Goal: Task Accomplishment & Management: Manage account settings

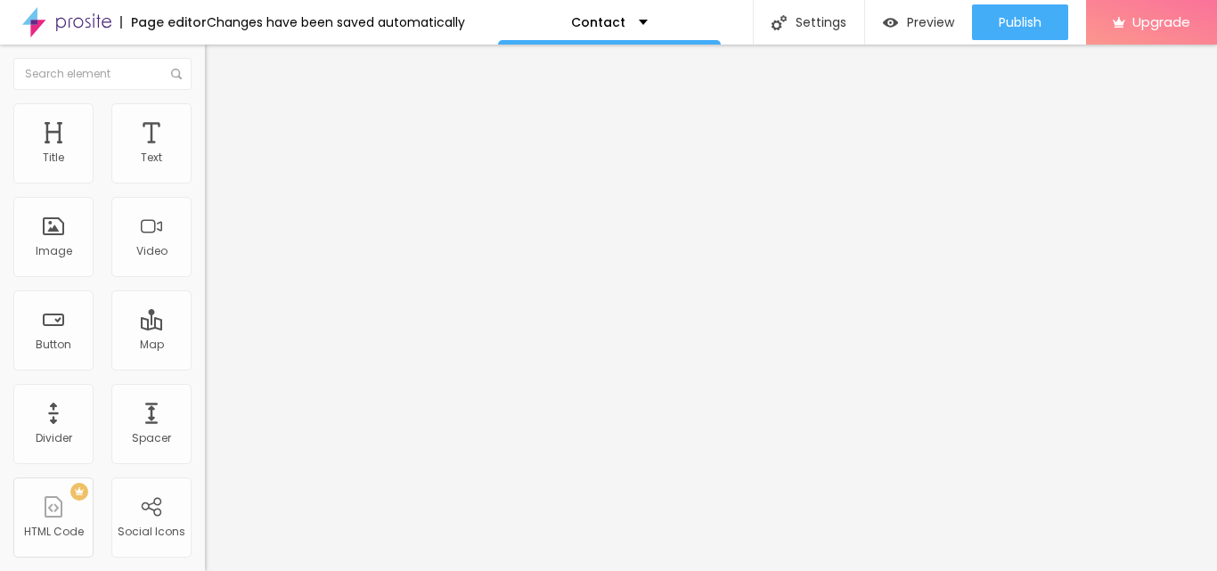
drag, startPoint x: 141, startPoint y: 192, endPoint x: 0, endPoint y: 210, distance: 141.9
click at [205, 210] on div "Address [GEOGRAPHIC_DATA] Align 15 Zoom" at bounding box center [307, 317] width 205 height 356
paste input "Exotica One 32 Noida"
type input "Exotica One 32 Noida"
drag, startPoint x: 94, startPoint y: 241, endPoint x: 164, endPoint y: 363, distance: 140.9
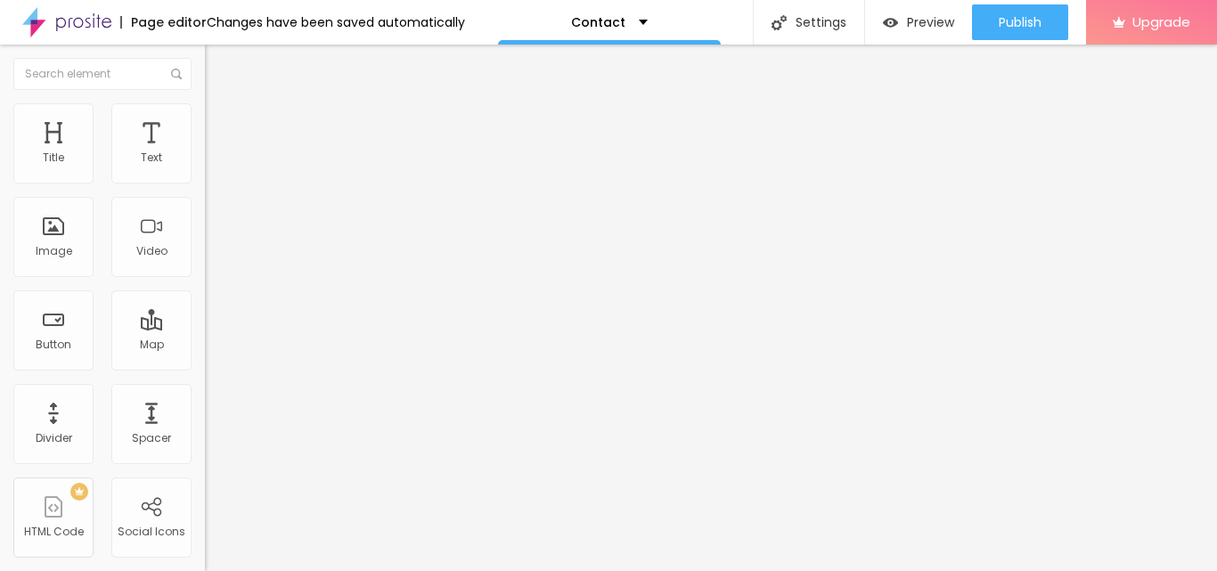
click at [205, 248] on div "WhatsApp number * + 55 Text button Conversar no WhatsApp Message Hello, I came …" at bounding box center [307, 436] width 205 height 594
paste input "9999444220"
type input "[PHONE_NUMBER] WhatsApp"
click at [205, 186] on div "+ 55" at bounding box center [307, 353] width 205 height 373
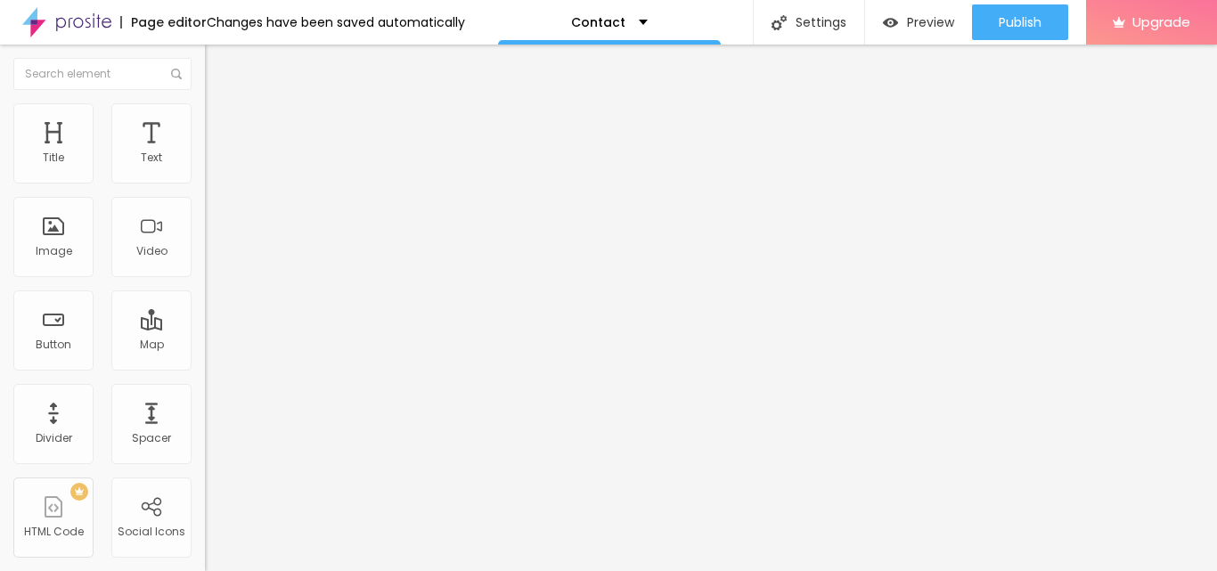
click at [205, 167] on input "text" at bounding box center [312, 159] width 214 height 18
paste input "9999444220"
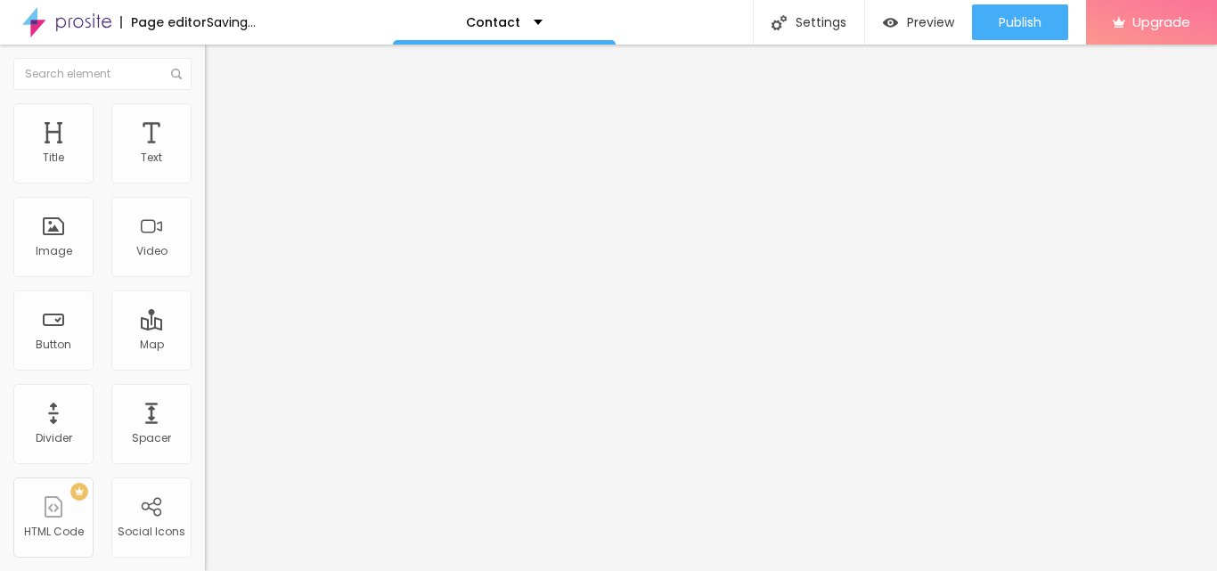
type input "9999444220"
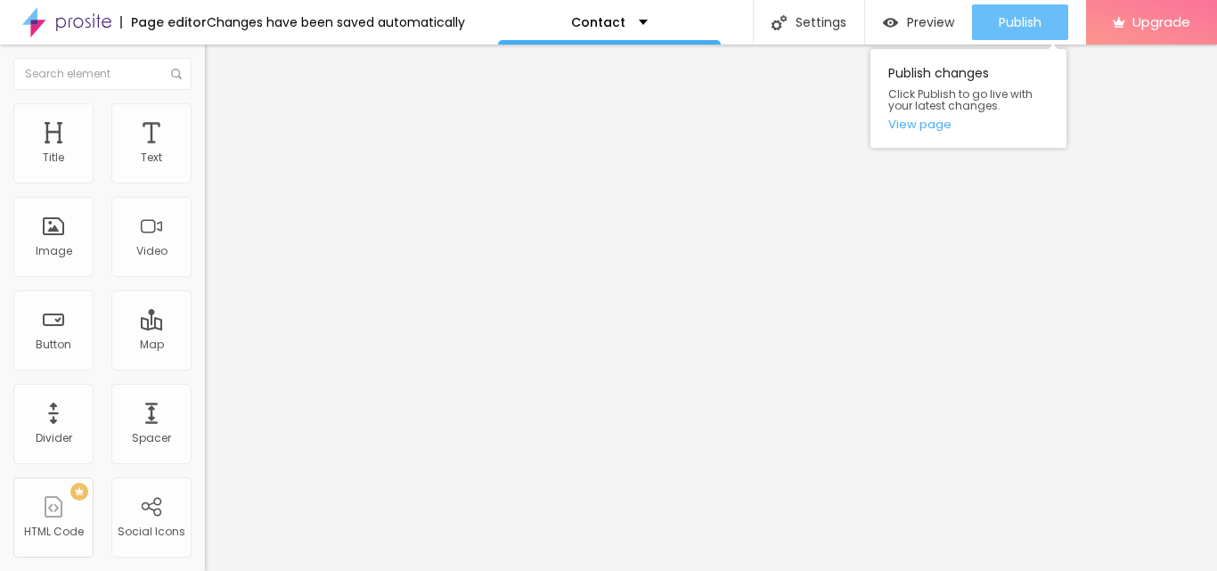
click at [1034, 19] on span "Publish" at bounding box center [1020, 22] width 43 height 14
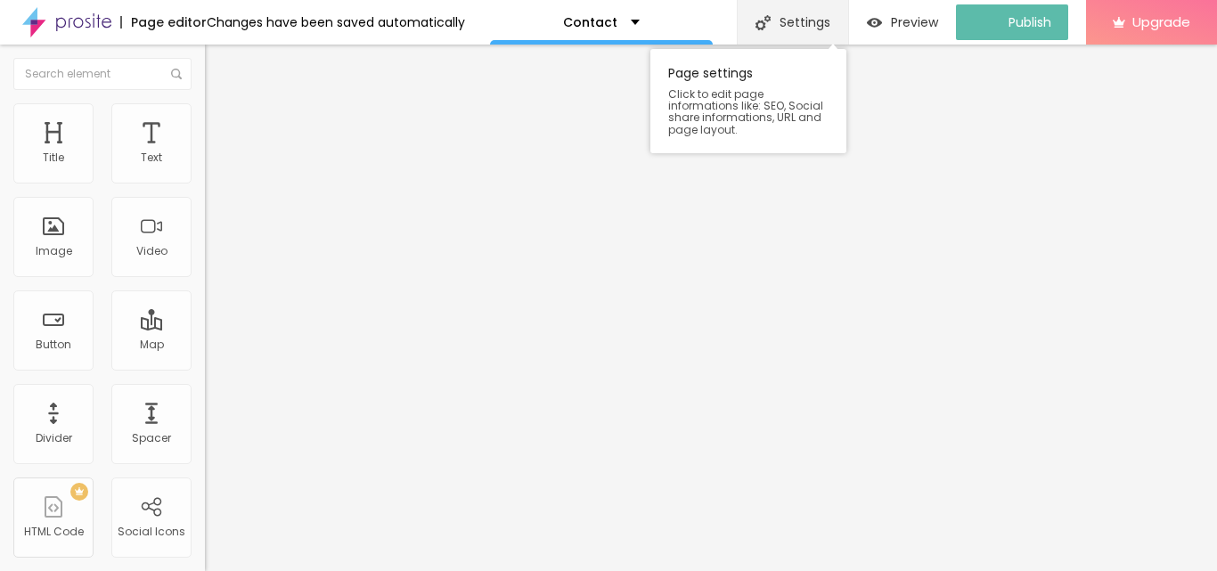
click at [812, 18] on div "Settings" at bounding box center [792, 22] width 111 height 45
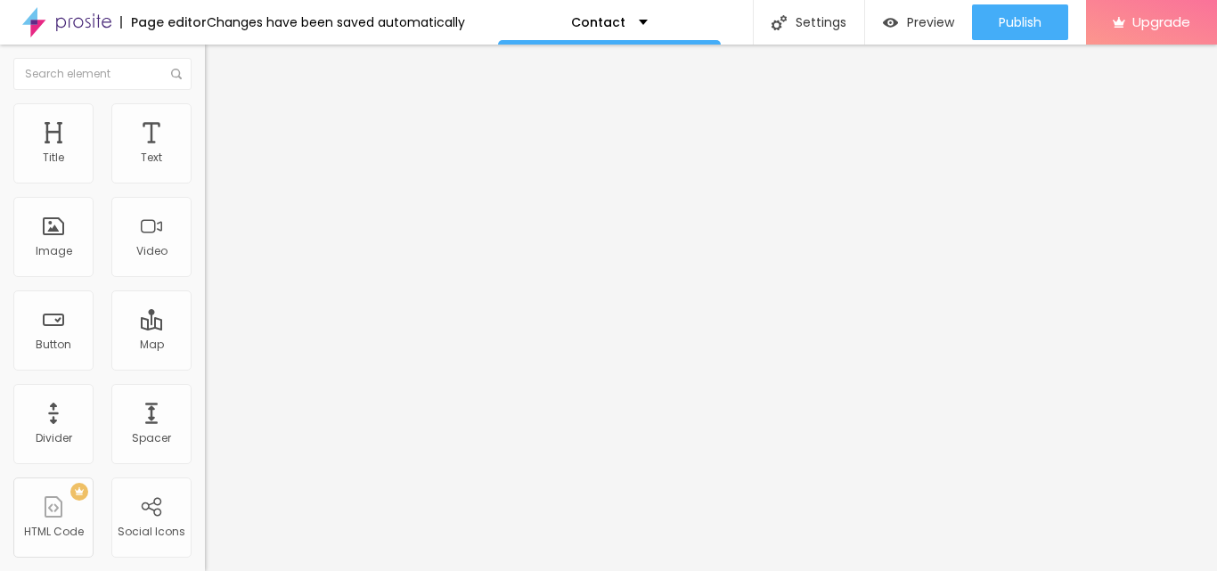
drag, startPoint x: 741, startPoint y: 347, endPoint x: 264, endPoint y: 354, distance: 477.5
paste input "text"
paste input "9999444220"
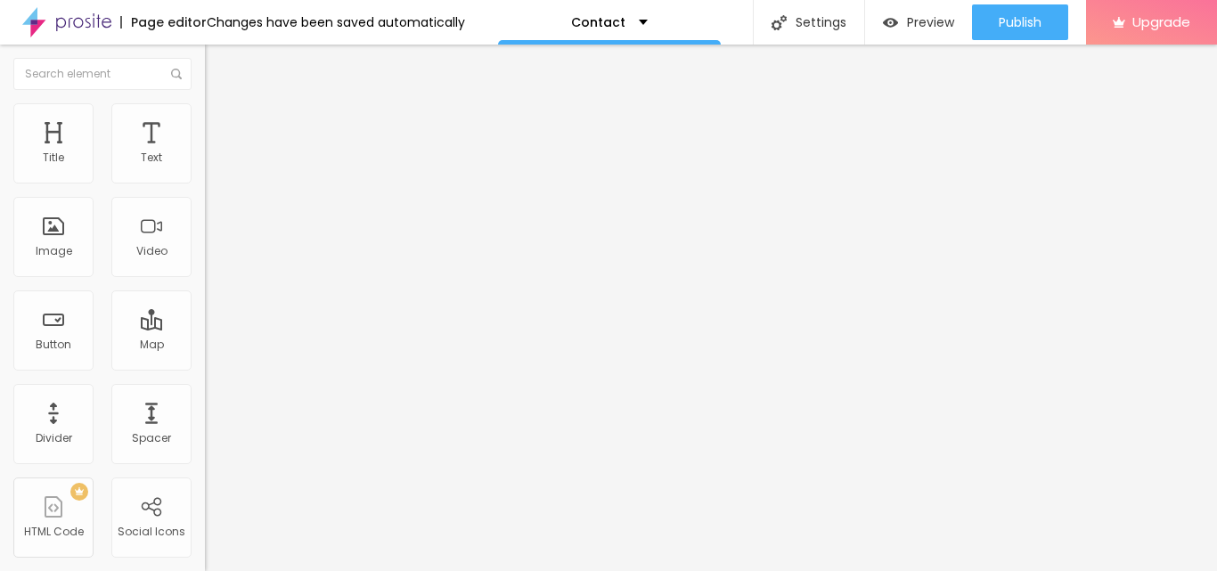
type input "Exotica One 32 Noida Call Us-9999444220, Price"
drag, startPoint x: 670, startPoint y: 264, endPoint x: 464, endPoint y: 553, distance: 355.2
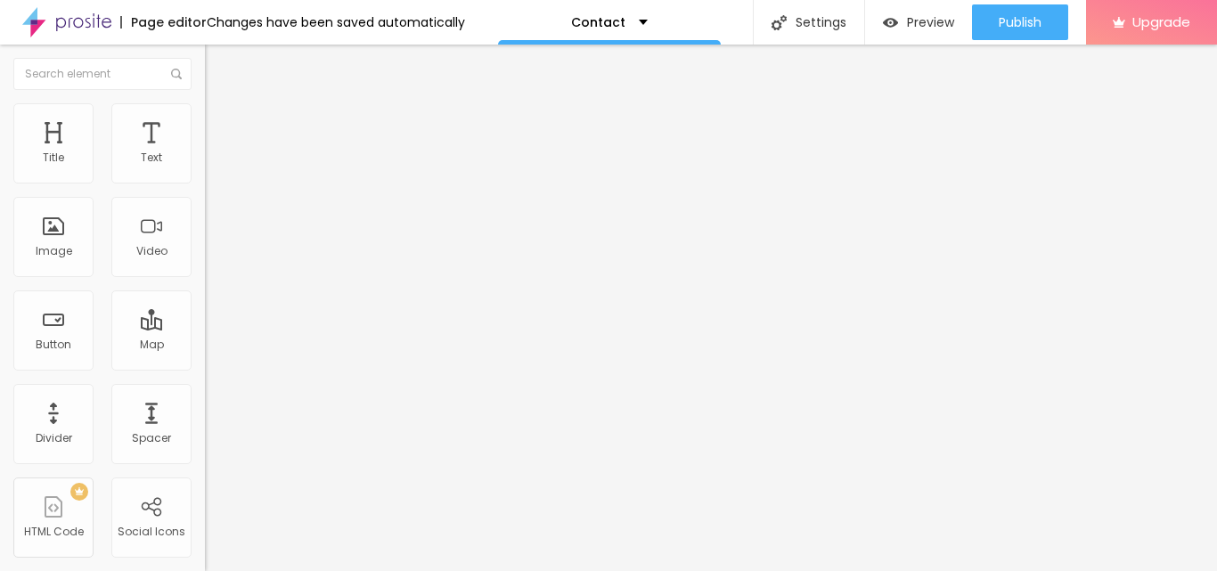
paste textarea "Exotica 132 is designed with modern businesses in mind. It provides a range of …"
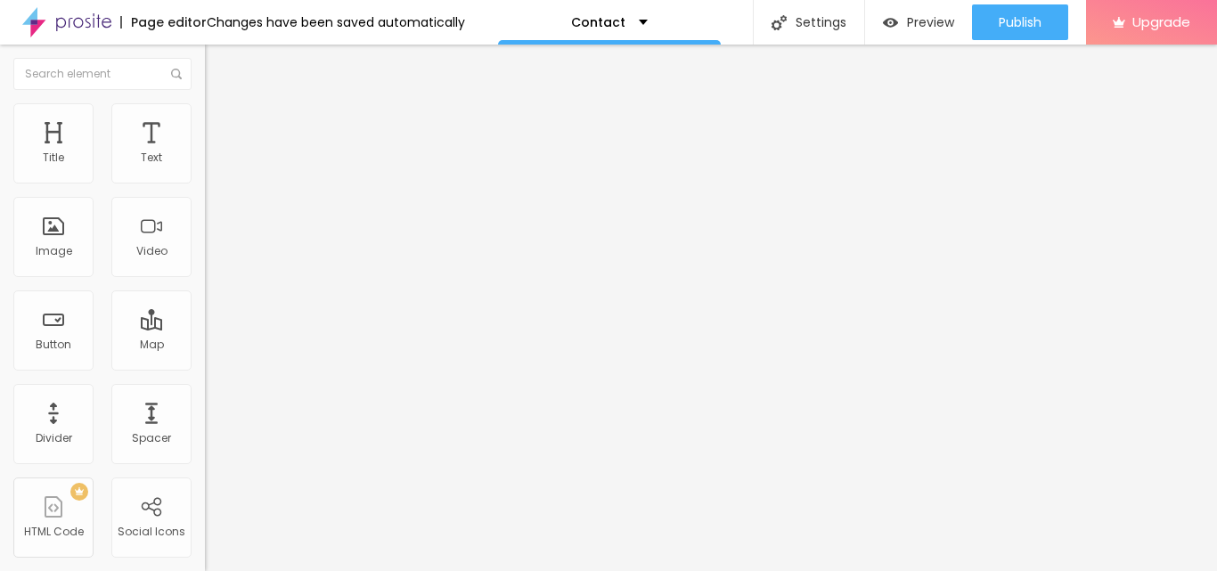
scroll to position [200, 0]
type textarea "Exotica One 32 Noida is designed with modern businesses in mind. It provides a …"
paste textarea "[GEOGRAPHIC_DATA] 132, [GEOGRAPHIC_DATA] [GEOGRAPHIC_DATA], [GEOGRAPHIC_DATA] […"
type textarea "[GEOGRAPHIC_DATA] 132, [GEOGRAPHIC_DATA] [GEOGRAPHIC_DATA], [GEOGRAPHIC_DATA] […"
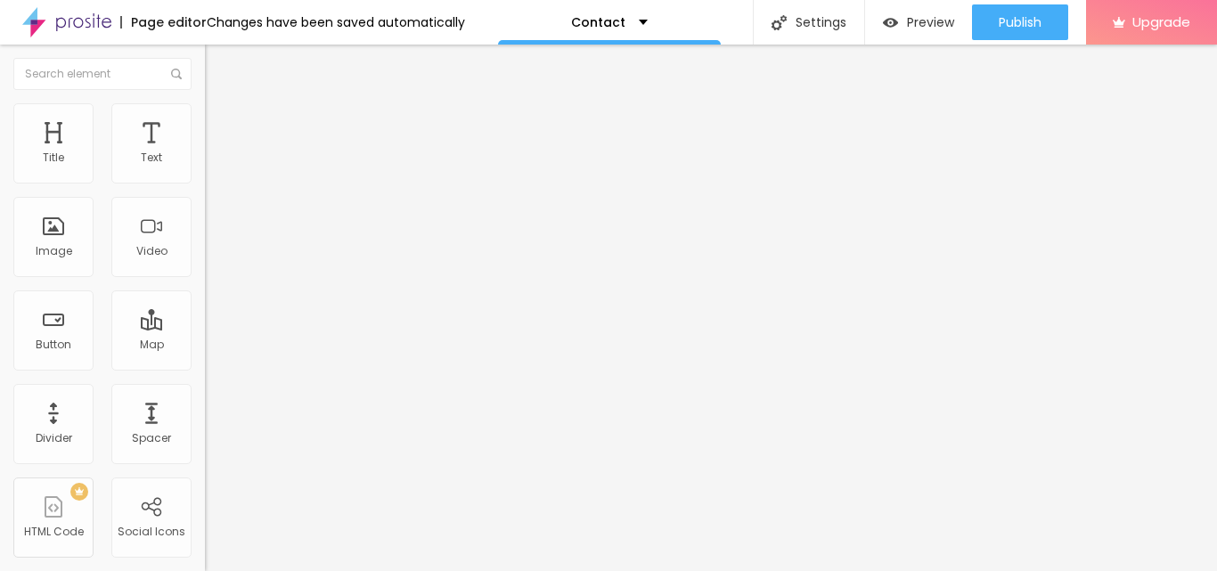
drag, startPoint x: 762, startPoint y: 183, endPoint x: 436, endPoint y: 186, distance: 326.1
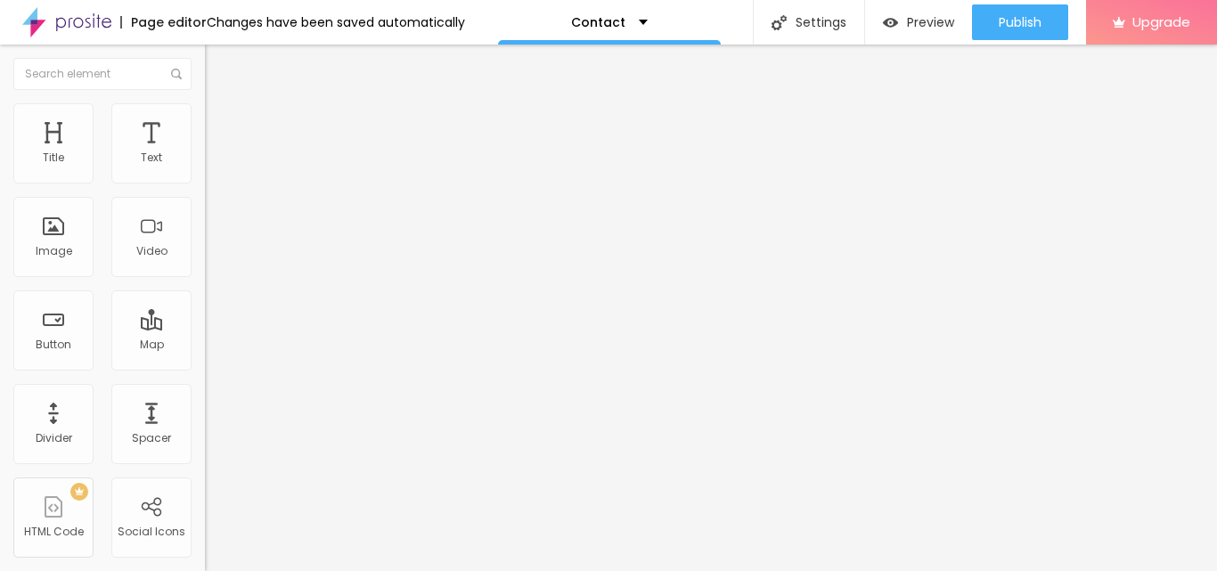
drag, startPoint x: 722, startPoint y: 294, endPoint x: 511, endPoint y: 415, distance: 242.7
paste input "Exotica One 32 Noida Call Us-9999444220, Price"
type input "Exotica One 32 Noida Call Us-9999444220, Price"
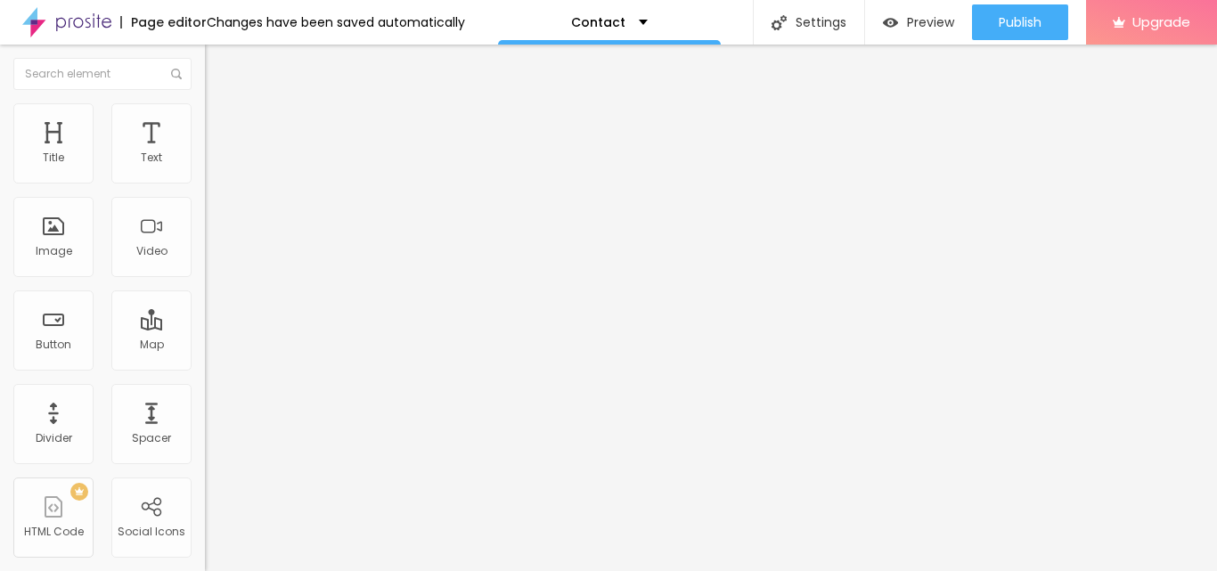
drag, startPoint x: 445, startPoint y: 260, endPoint x: 660, endPoint y: 329, distance: 226.2
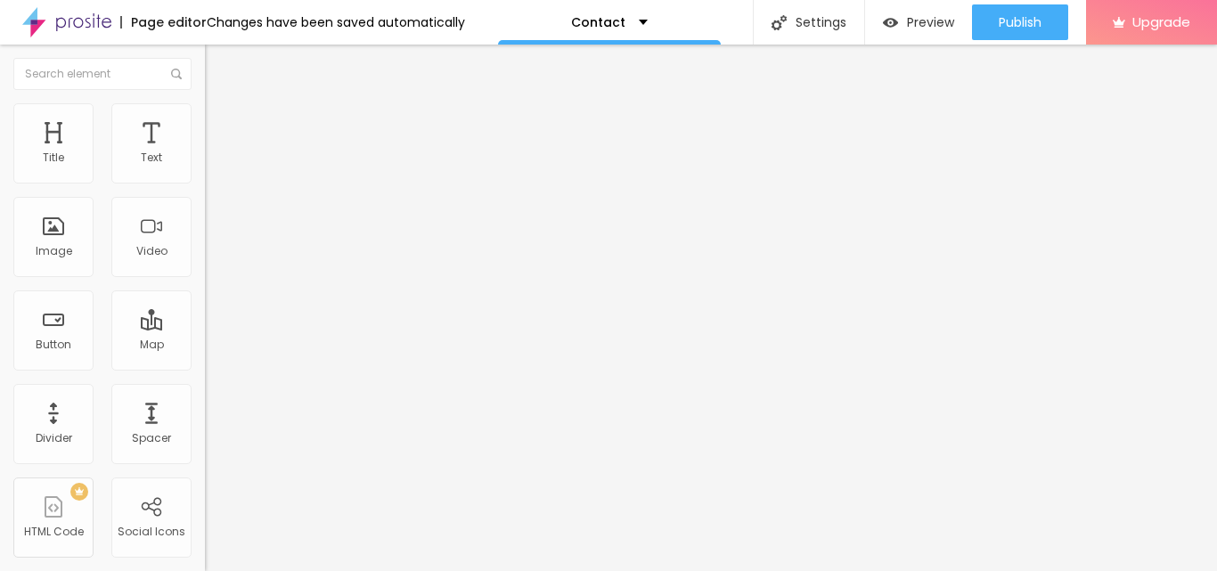
drag, startPoint x: 706, startPoint y: 402, endPoint x: 350, endPoint y: 404, distance: 355.5
paste textarea "Exotica One 32 Noida is designed with modern businesses in mind. It provides a …"
type textarea "Exotica One 32 Noida is designed with modern businesses in mind. It provides a …"
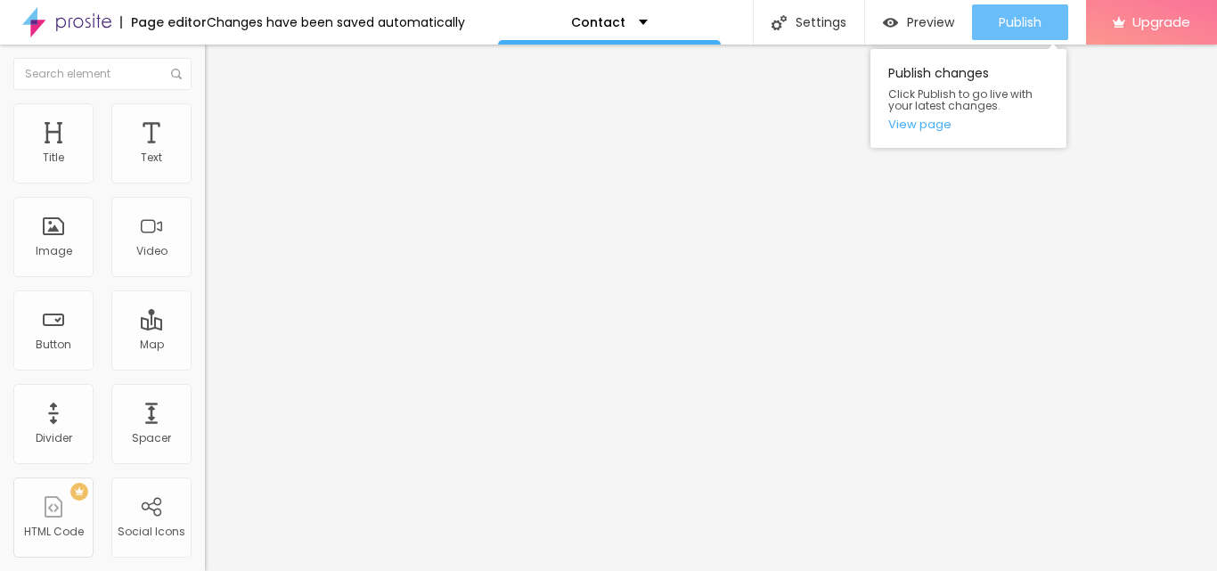
click at [1004, 24] on span "Publish" at bounding box center [1020, 22] width 43 height 14
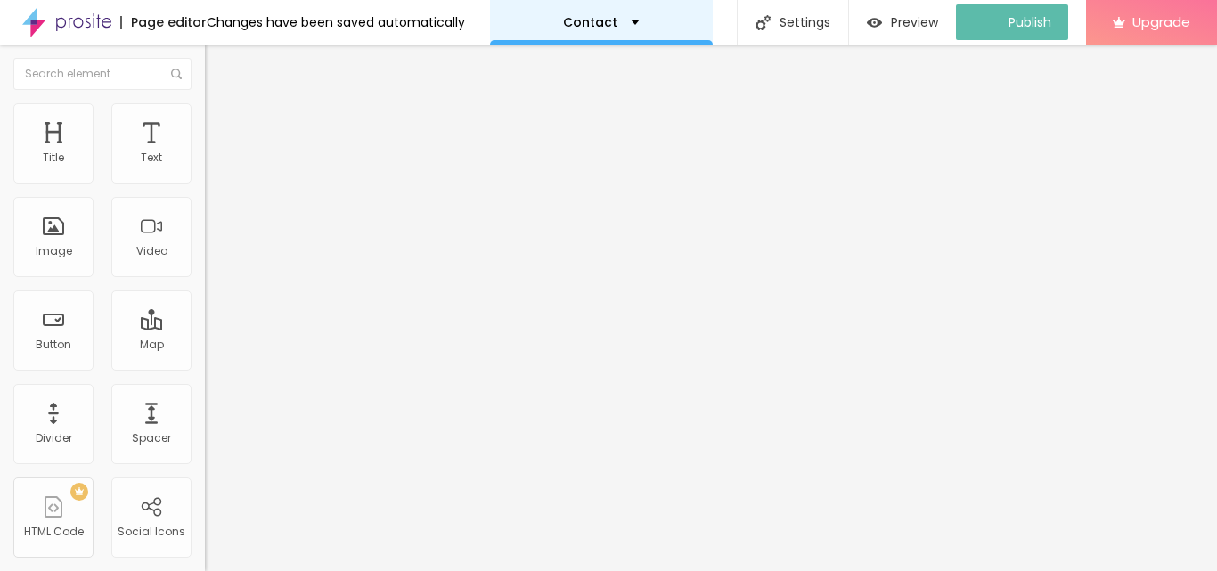
click at [628, 23] on div "Contact" at bounding box center [601, 22] width 77 height 12
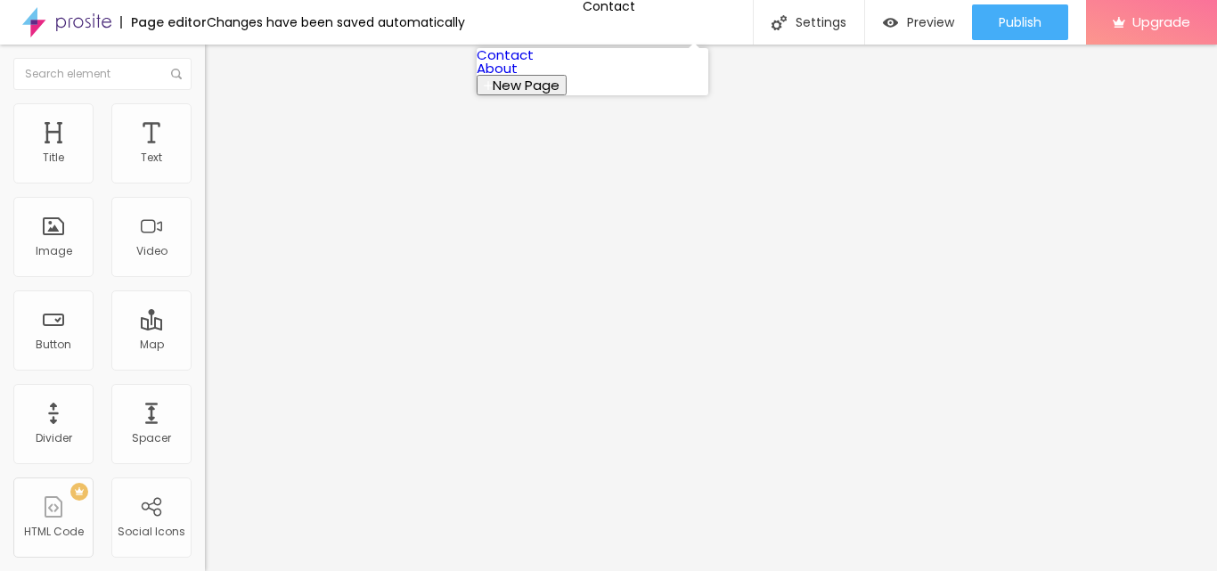
click at [518, 78] on link "About" at bounding box center [497, 68] width 41 height 19
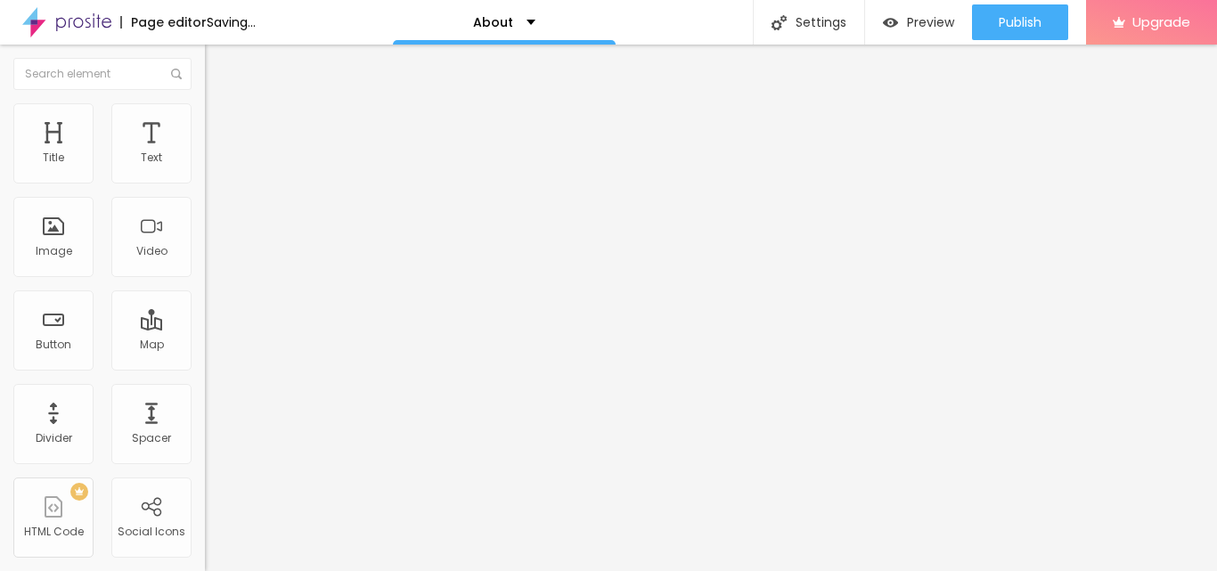
click at [205, 153] on span "Change image" at bounding box center [252, 145] width 95 height 15
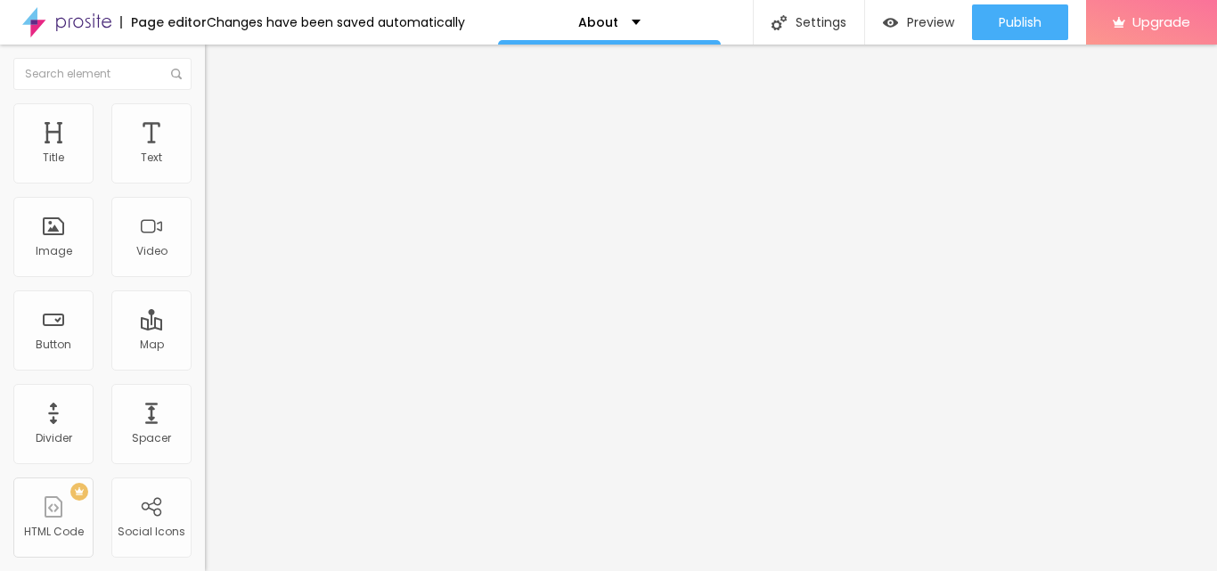
click at [205, 360] on div "Facebook" at bounding box center [307, 365] width 205 height 11
drag, startPoint x: 106, startPoint y: 288, endPoint x: 3, endPoint y: 292, distance: 103.4
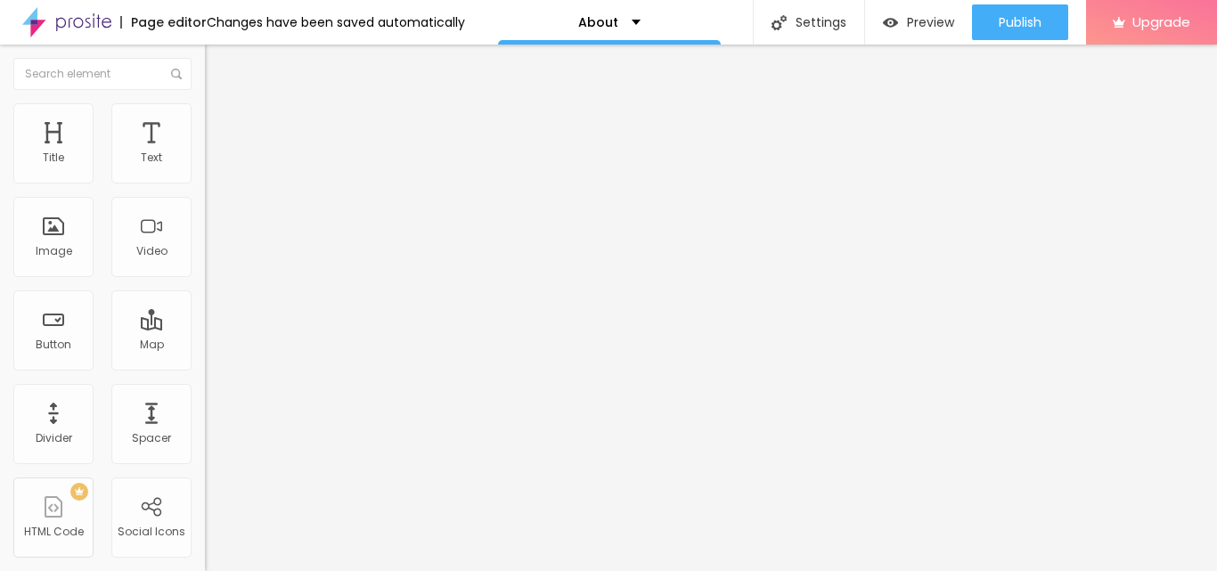
paste input "www.facebook.com/commercialprojects132noida/"
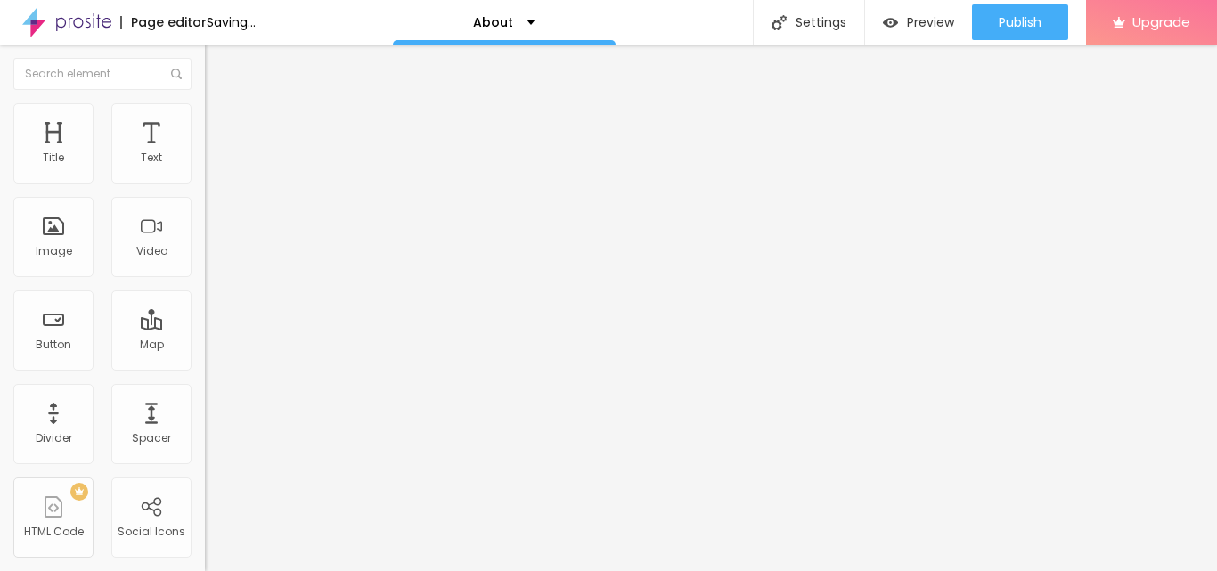
type input "https://www.facebook.com/commercialprojects132noida/"
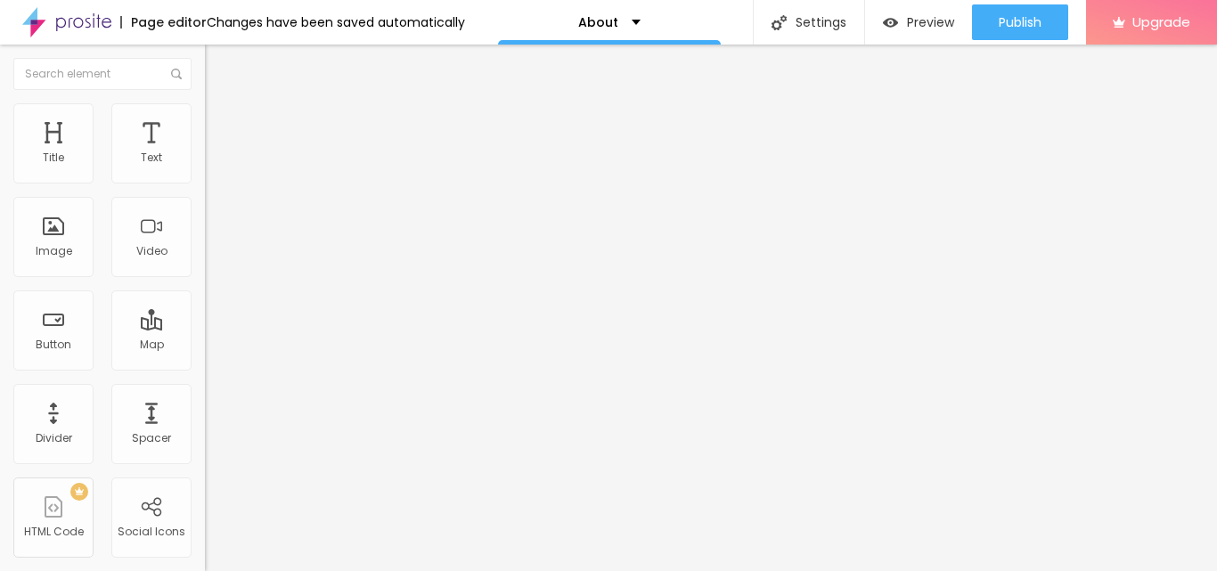
drag, startPoint x: 98, startPoint y: 315, endPoint x: 0, endPoint y: 325, distance: 98.5
paste input "www.instagram.com/exotica132noida/"
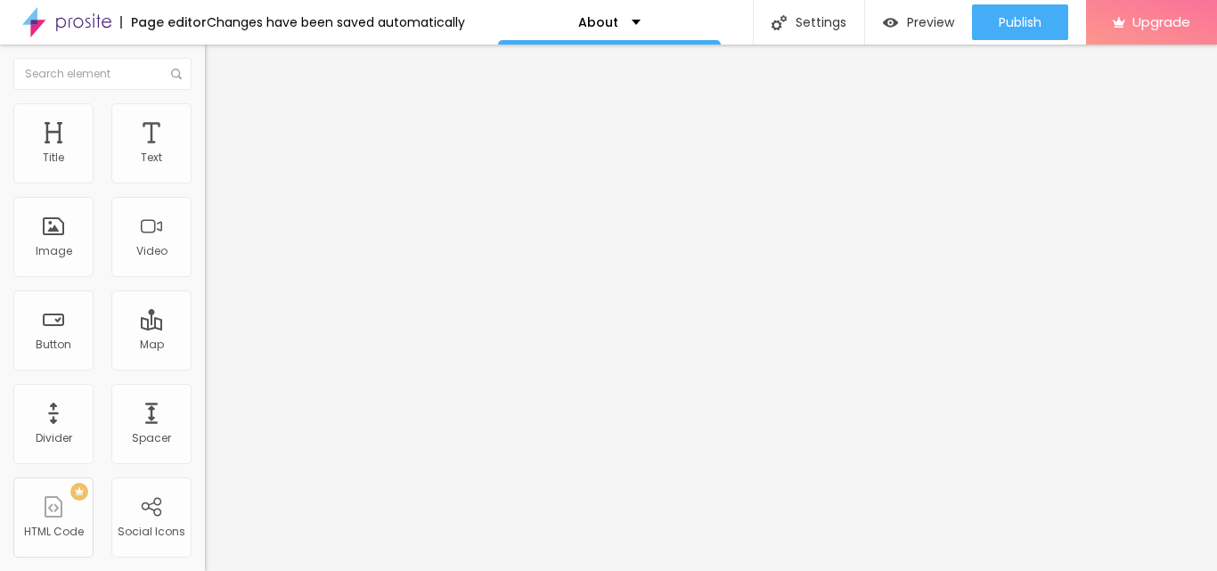
scroll to position [0, 107]
type input "https://www.instagram.com/exotica132noida/"
drag, startPoint x: 94, startPoint y: 363, endPoint x: 0, endPoint y: 363, distance: 93.5
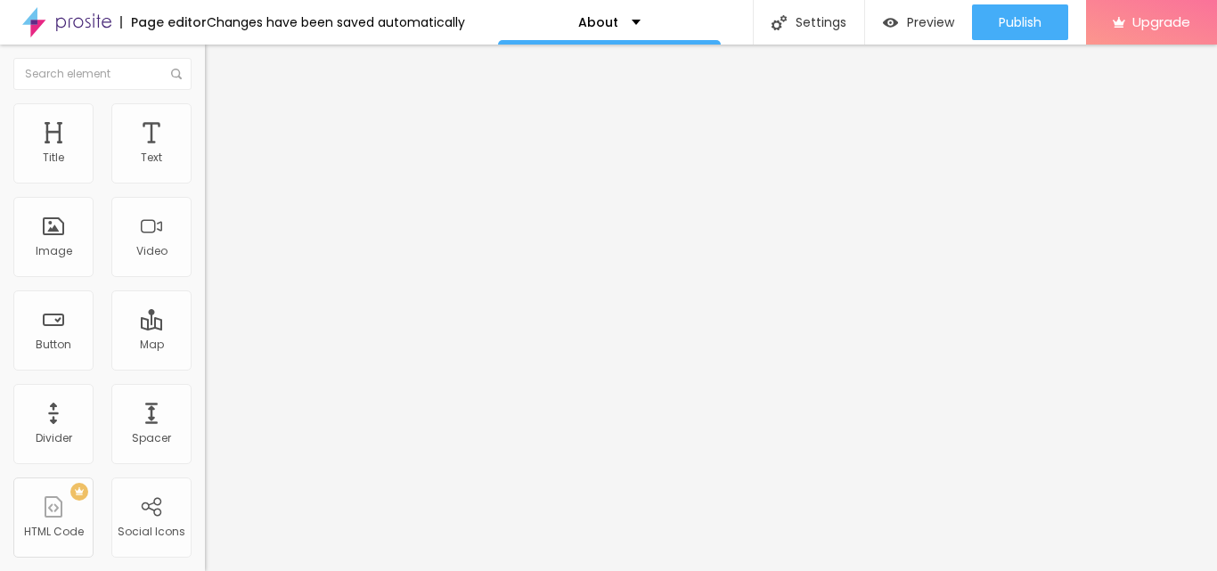
paste input "x.com/exotica132noida"
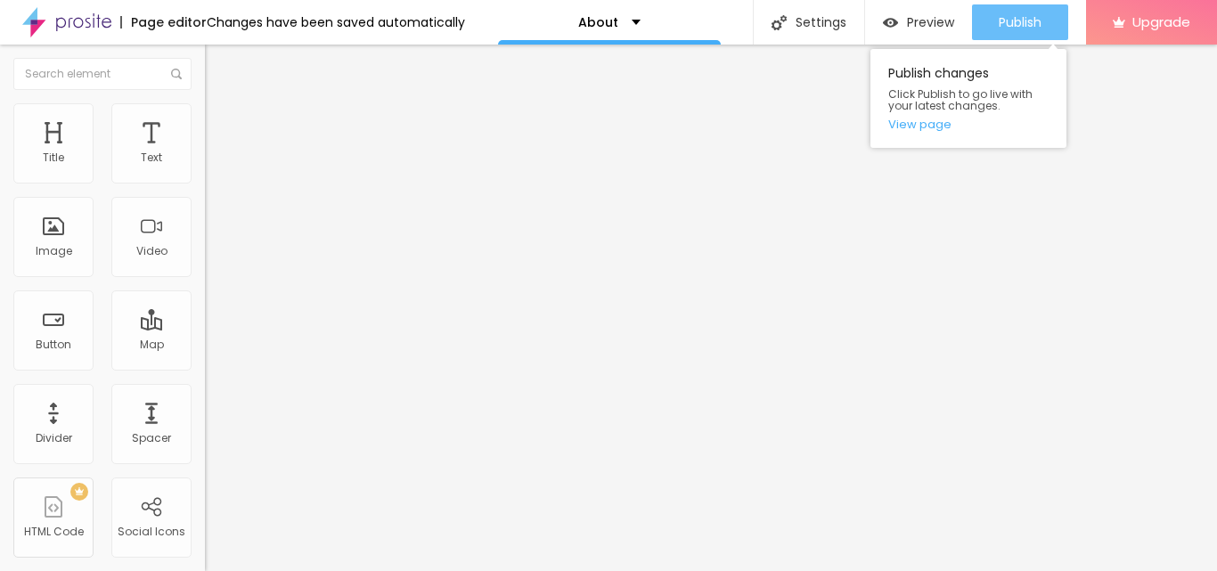
type input "https://x.com/exotica132noida"
click at [1002, 38] on div "Publish" at bounding box center [1020, 22] width 43 height 36
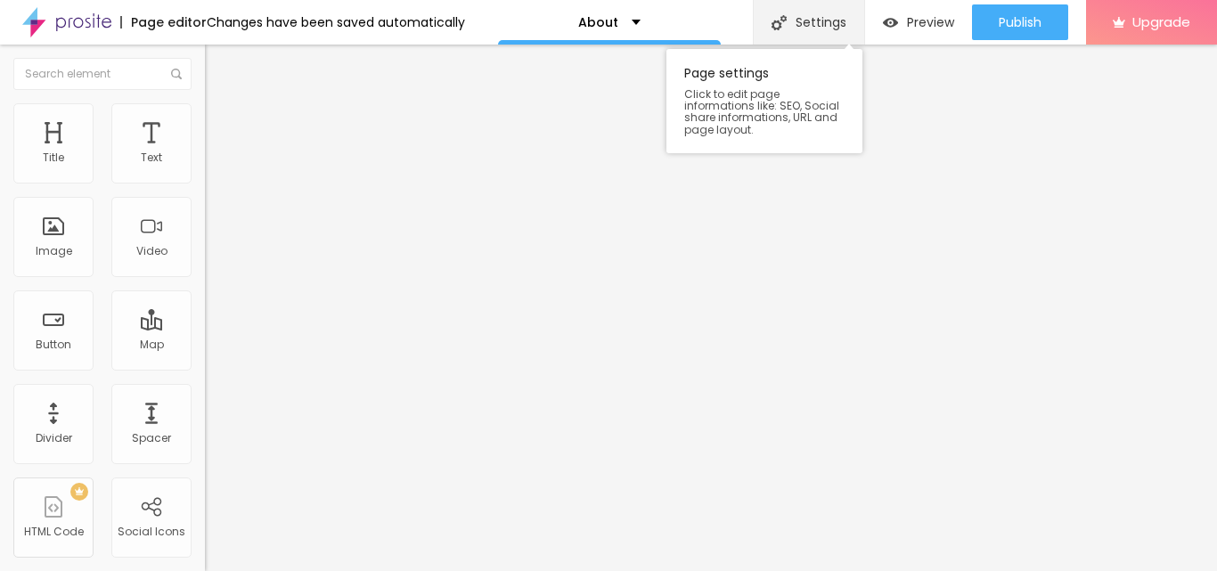
click at [800, 18] on div "Settings" at bounding box center [808, 22] width 111 height 45
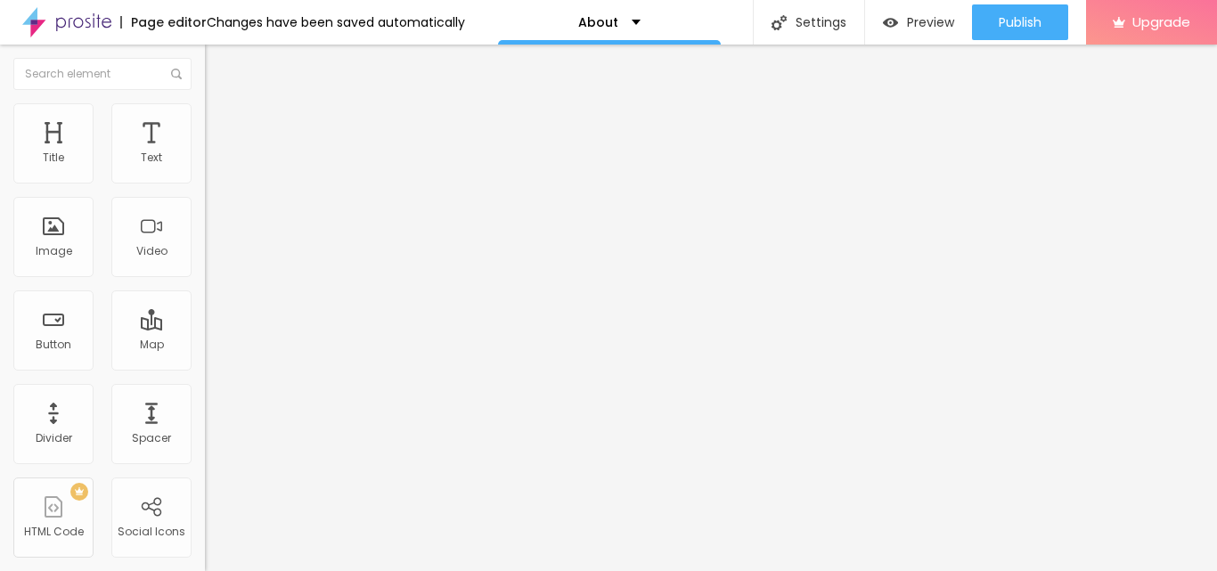
drag, startPoint x: 657, startPoint y: 350, endPoint x: 336, endPoint y: 366, distance: 321.1
paste input "text"
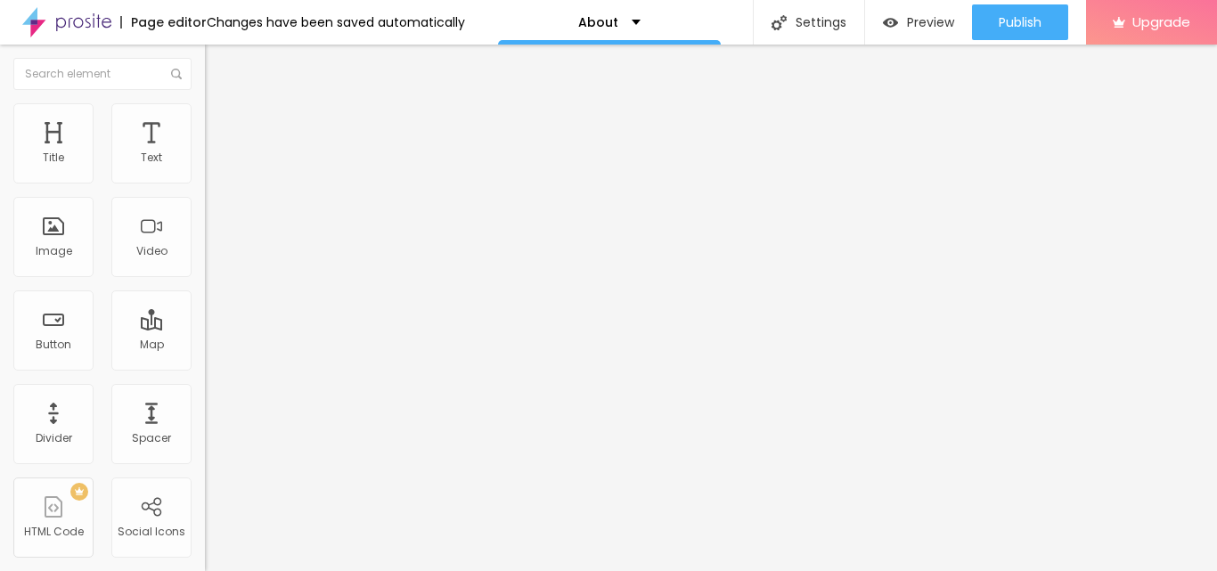
type input "Exotica One 32 Noida, Price List, Rera No, Shop Office"
drag, startPoint x: 683, startPoint y: 260, endPoint x: 228, endPoint y: 271, distance: 455.4
paste textarea "Occupying a total super built-up area of 822 sq. ft. (76.37 sq.m.), the offered…"
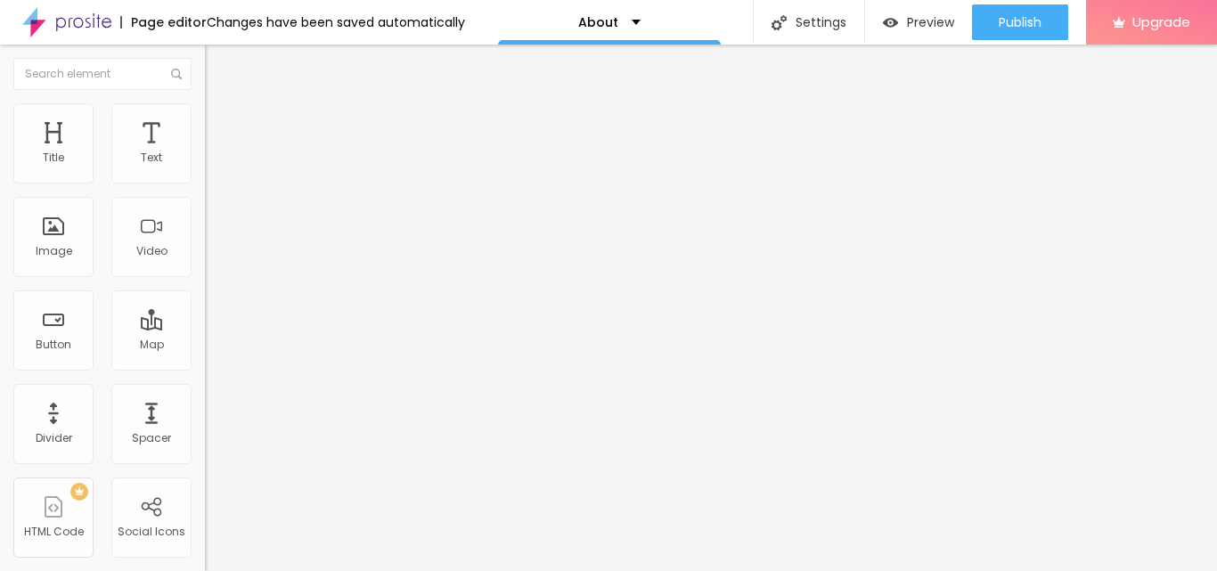
scroll to position [214, 0]
type textarea "Occupying a total super built-up area of 822 sq. ft. (76.37 sq.m.), the offered…"
paste textarea "[GEOGRAPHIC_DATA] 132, [GEOGRAPHIC_DATA] [GEOGRAPHIC_DATA], [GEOGRAPHIC_DATA] […"
type textarea "[GEOGRAPHIC_DATA] 132, [GEOGRAPHIC_DATA] [GEOGRAPHIC_DATA], [GEOGRAPHIC_DATA] […"
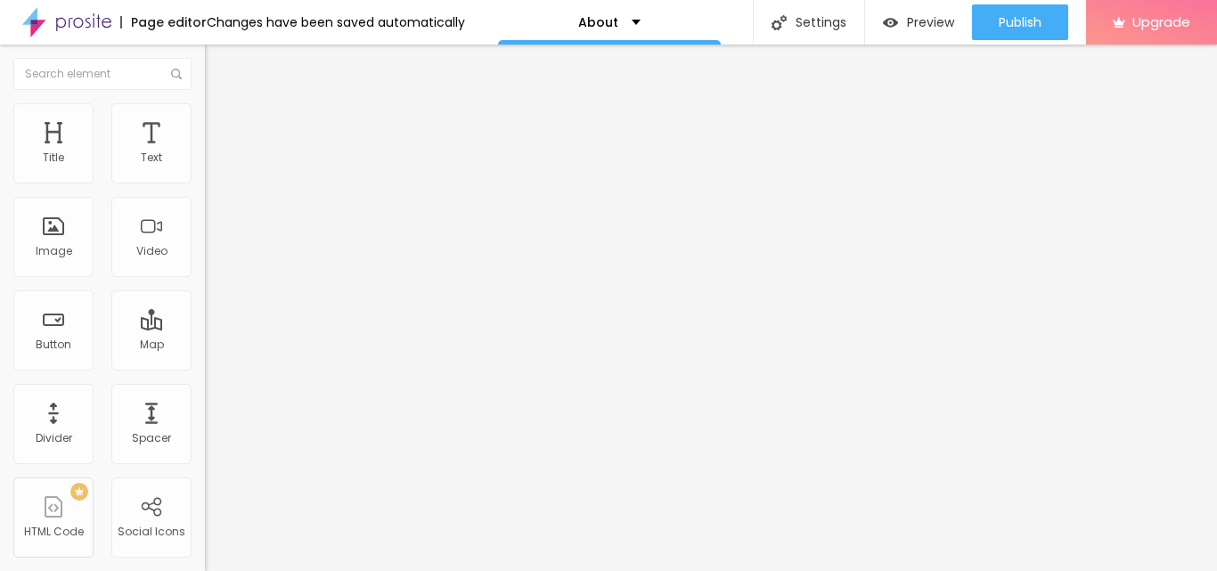
drag, startPoint x: 808, startPoint y: 189, endPoint x: 349, endPoint y: 200, distance: 458.9
drag, startPoint x: 716, startPoint y: 309, endPoint x: 318, endPoint y: 319, distance: 398.3
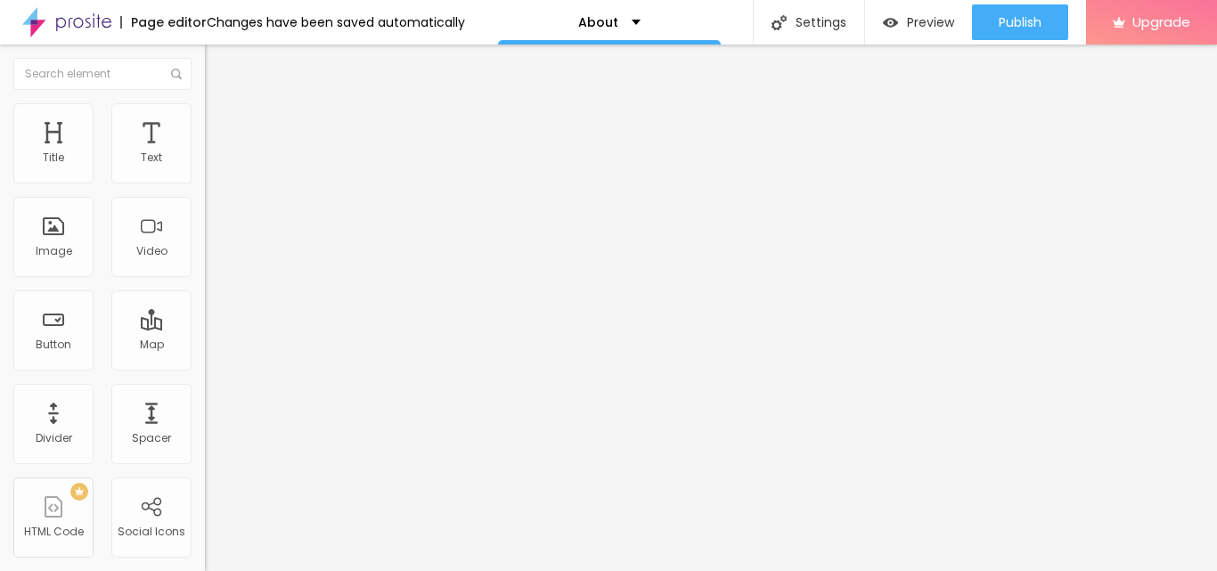
paste input "Exotica One 32 Noida, Price List, Rera No, Shop Office"
type input "Exotica One 32 Noida, Price List, Rera No, Shop Office"
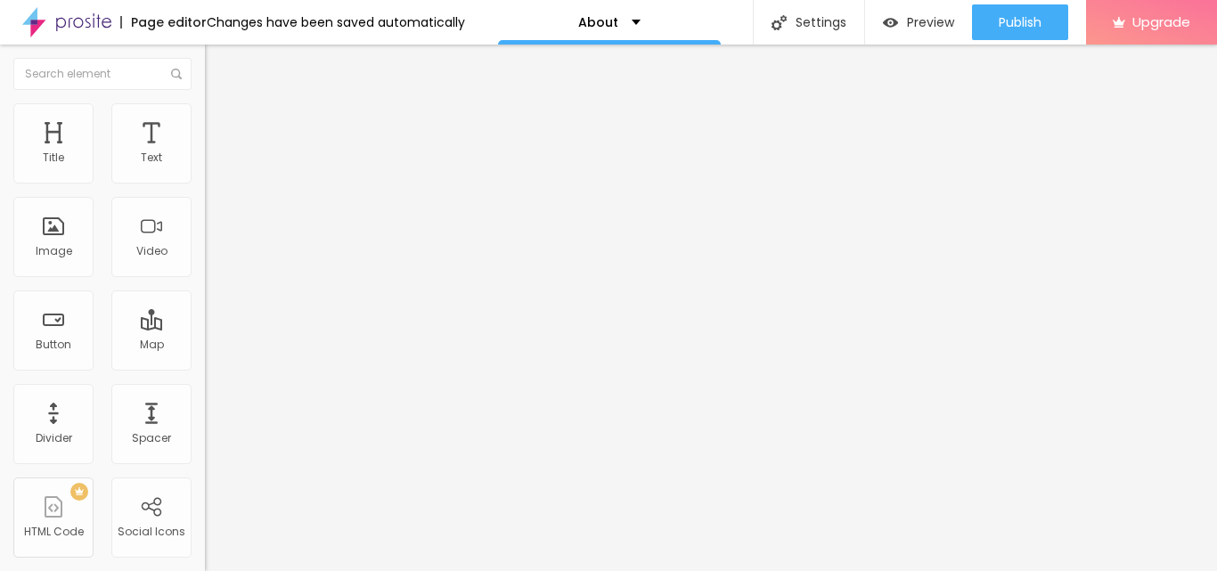
drag, startPoint x: 447, startPoint y: 371, endPoint x: 849, endPoint y: 433, distance: 406.6
drag, startPoint x: 707, startPoint y: 297, endPoint x: 430, endPoint y: 243, distance: 282.2
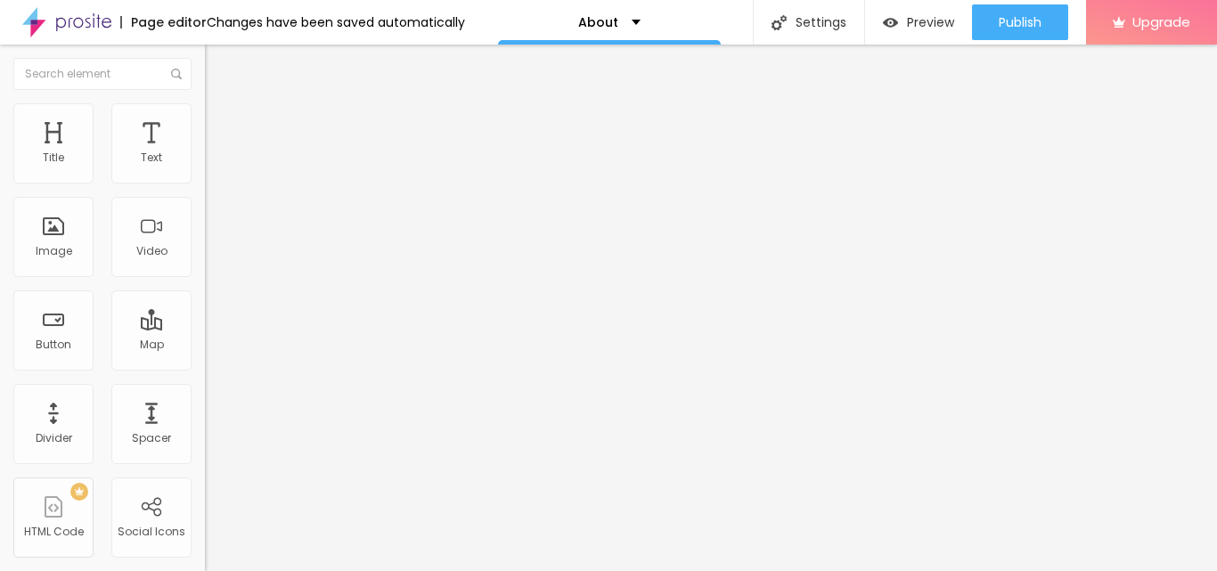
scroll to position [184, 0]
drag, startPoint x: 727, startPoint y: 385, endPoint x: 404, endPoint y: 379, distance: 322.6
paste textarea "Occupying a total super built-up area of 822 sq. ft. (76.37 sq.m.), the offered…"
type textarea "Occupying a total super built-up area of 822 sq. ft. (76.37 sq.m.), the offered…"
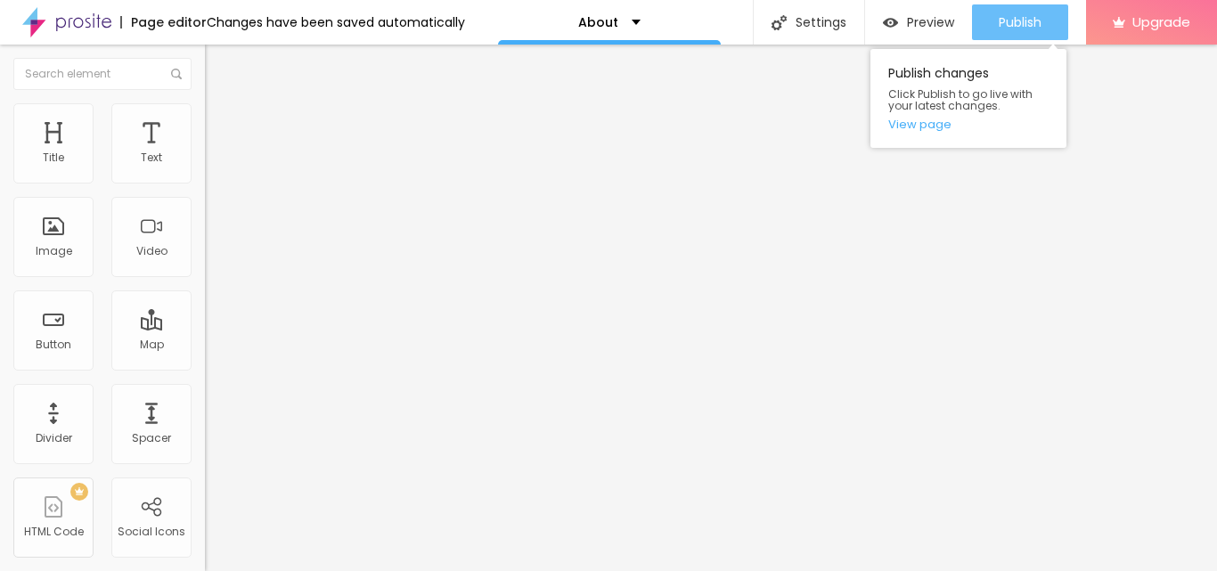
click at [1014, 35] on div "Publish" at bounding box center [1020, 22] width 43 height 36
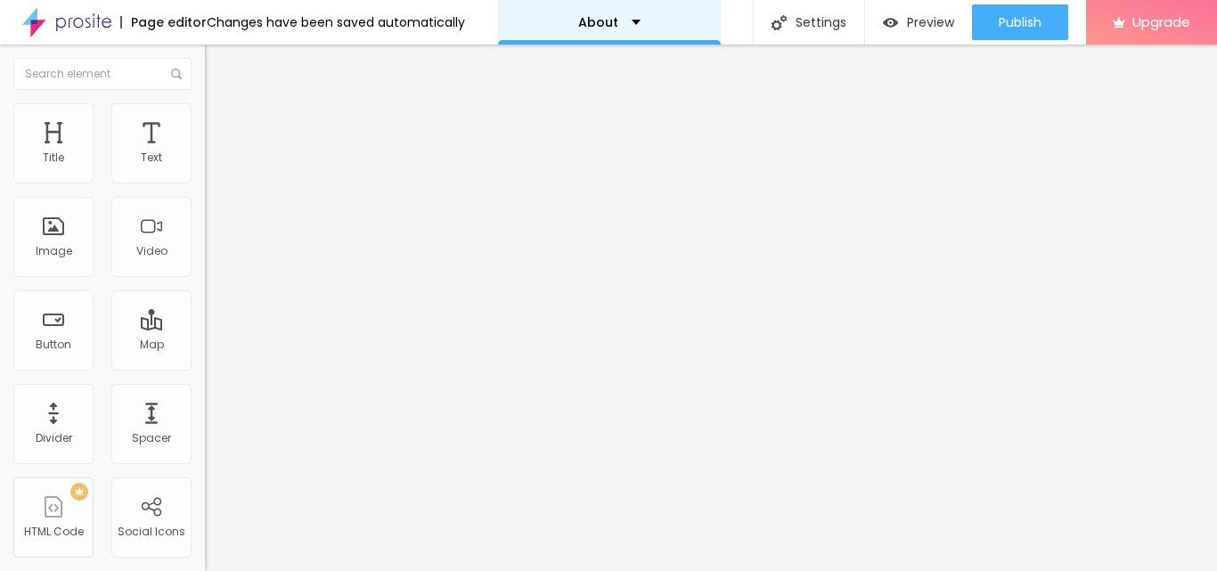
click at [627, 25] on div "About" at bounding box center [609, 22] width 223 height 45
click at [218, 66] on img "button" at bounding box center [225, 65] width 14 height 14
